Goal: Information Seeking & Learning: Learn about a topic

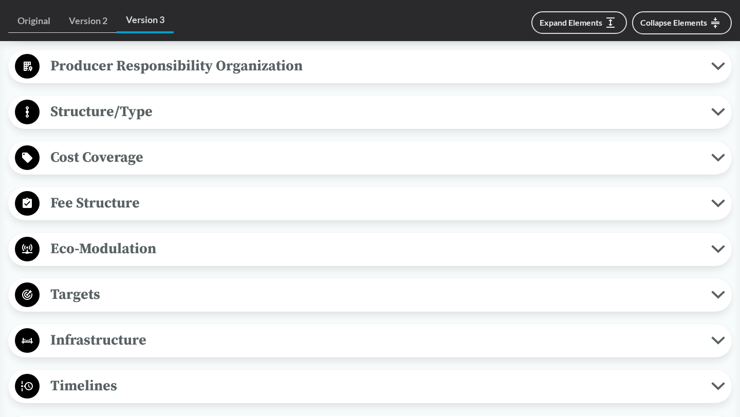
scroll to position [604, 0]
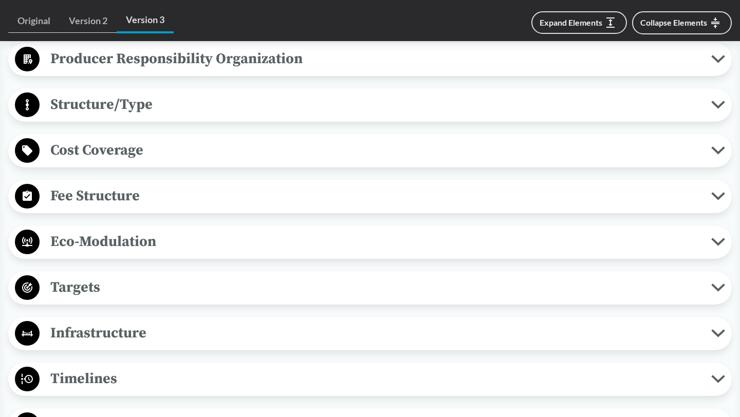
click at [167, 195] on span "Fee Structure" at bounding box center [375, 195] width 671 height 23
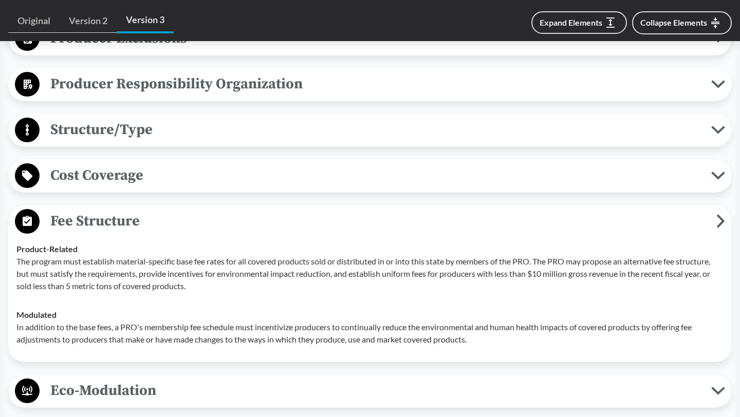
scroll to position [578, 0]
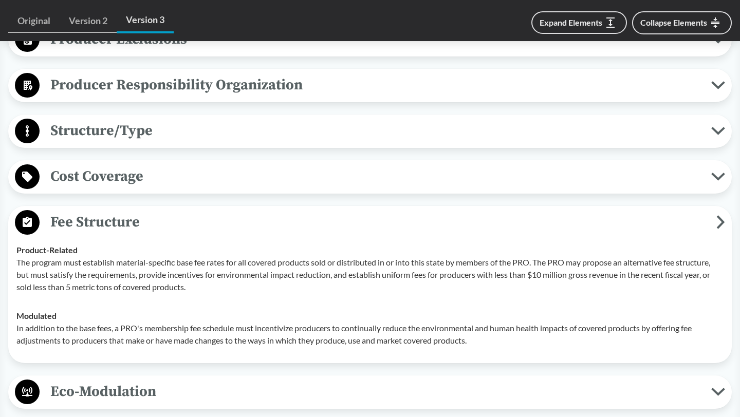
click at [165, 183] on span "Cost Coverage" at bounding box center [375, 176] width 671 height 23
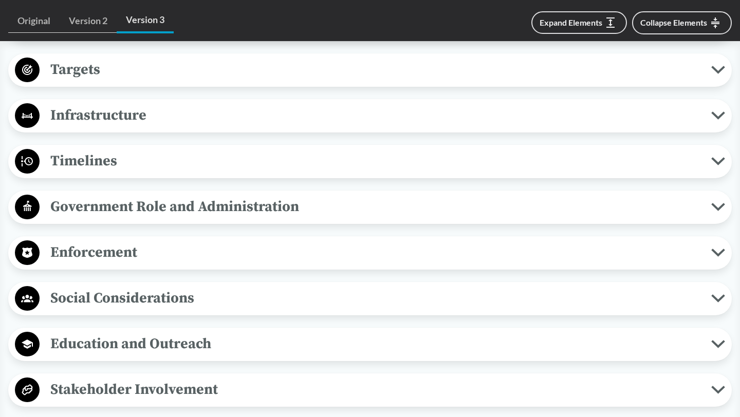
scroll to position [1140, 0]
click at [133, 267] on div "Enforcement Reporting Requirements No later than [DATE] of each year, a PRO mus…" at bounding box center [369, 252] width 723 height 33
click at [132, 260] on span "Enforcement" at bounding box center [375, 251] width 671 height 23
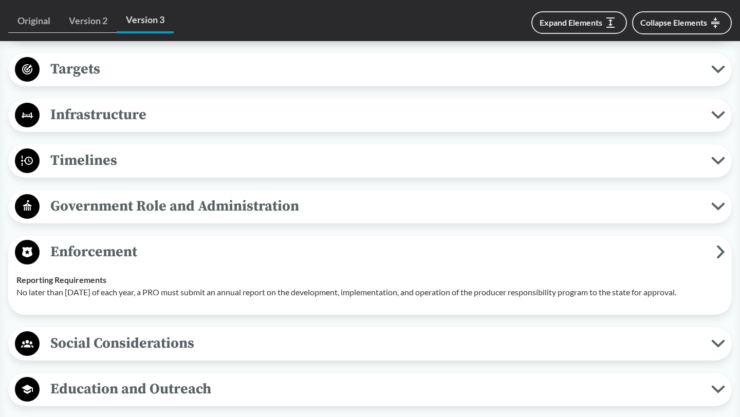
click at [126, 205] on span "Government Role and Administration" at bounding box center [375, 206] width 671 height 23
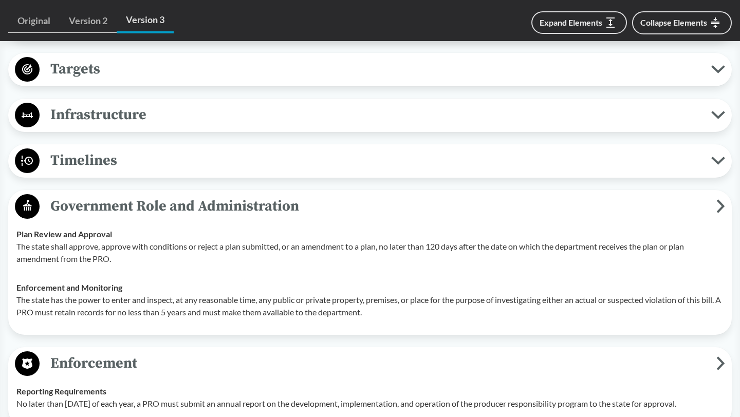
click at [120, 164] on span "Timelines" at bounding box center [375, 160] width 671 height 23
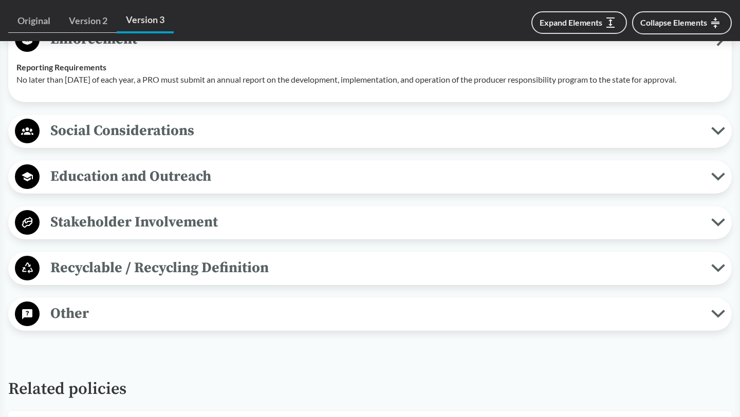
scroll to position [1543, 0]
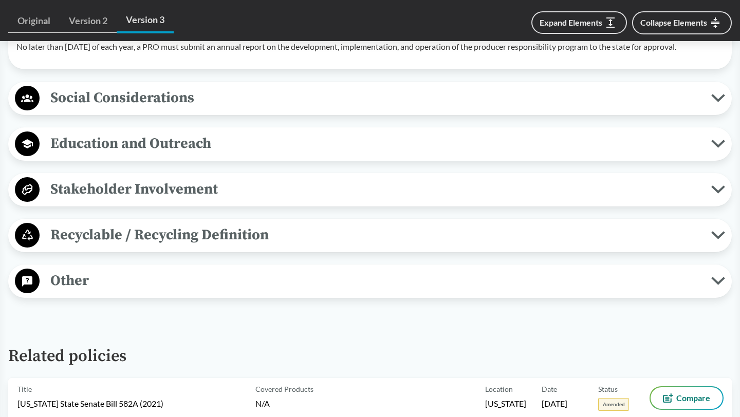
click at [116, 189] on span "Stakeholder Involvement" at bounding box center [375, 189] width 671 height 23
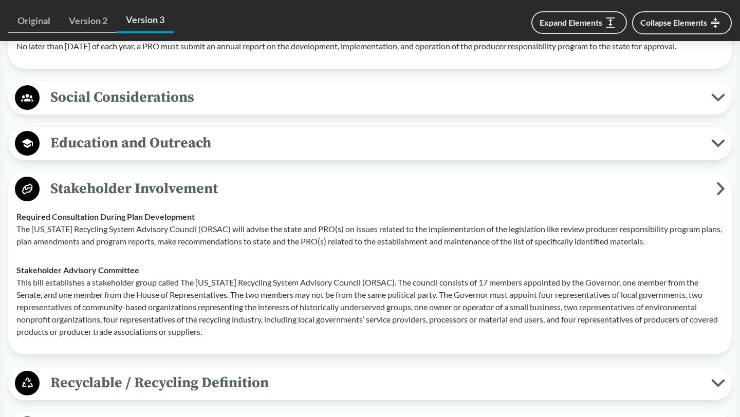
scroll to position [1472, 0]
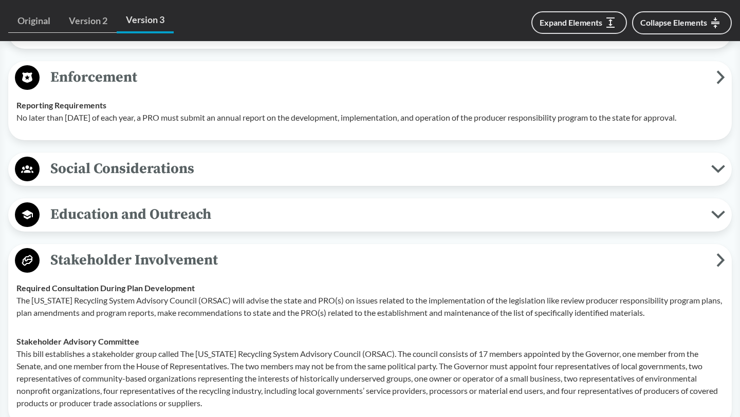
click at [107, 212] on span "Education and Outreach" at bounding box center [375, 214] width 671 height 23
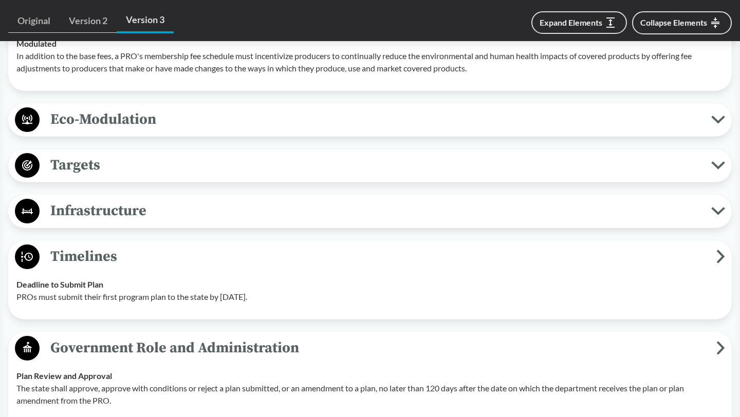
scroll to position [1015, 0]
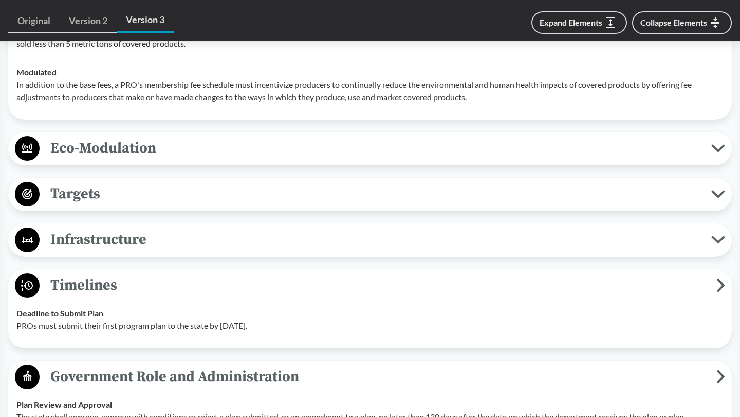
click at [107, 211] on div "Covered Products All Packaging Types Packaging is defined as materials used for…" at bounding box center [369, 290] width 723 height 1591
click at [107, 194] on span "Targets" at bounding box center [375, 193] width 671 height 23
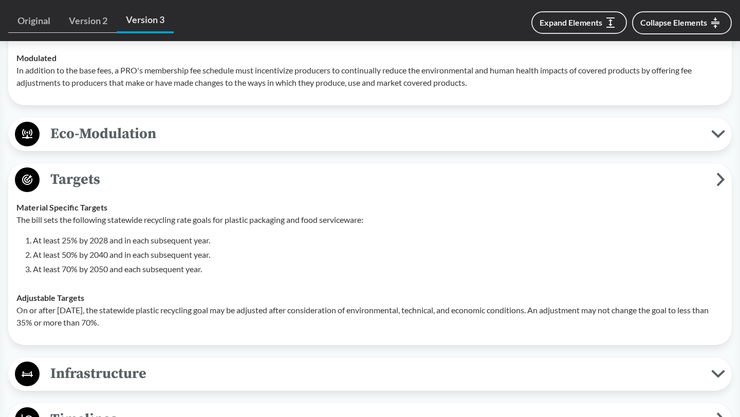
scroll to position [1032, 0]
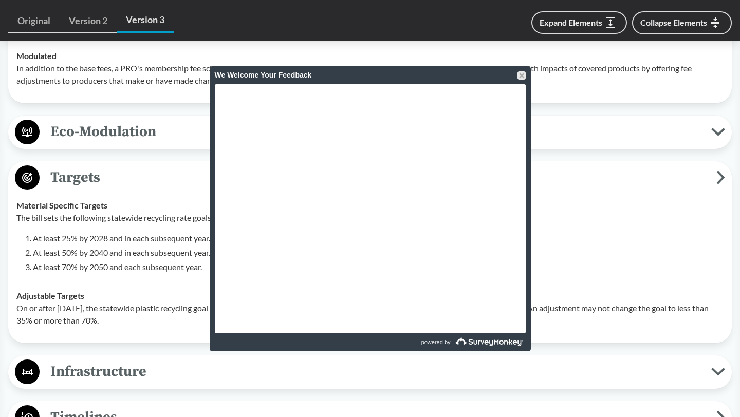
click at [168, 114] on div "Covered Products All Packaging Types Packaging is defined as materials used for…" at bounding box center [369, 347] width 723 height 1739
click at [525, 75] on div "We Welcome Your Feedback" at bounding box center [370, 75] width 321 height 18
click at [520, 73] on div at bounding box center [521, 75] width 8 height 8
